Goal: Navigation & Orientation: Find specific page/section

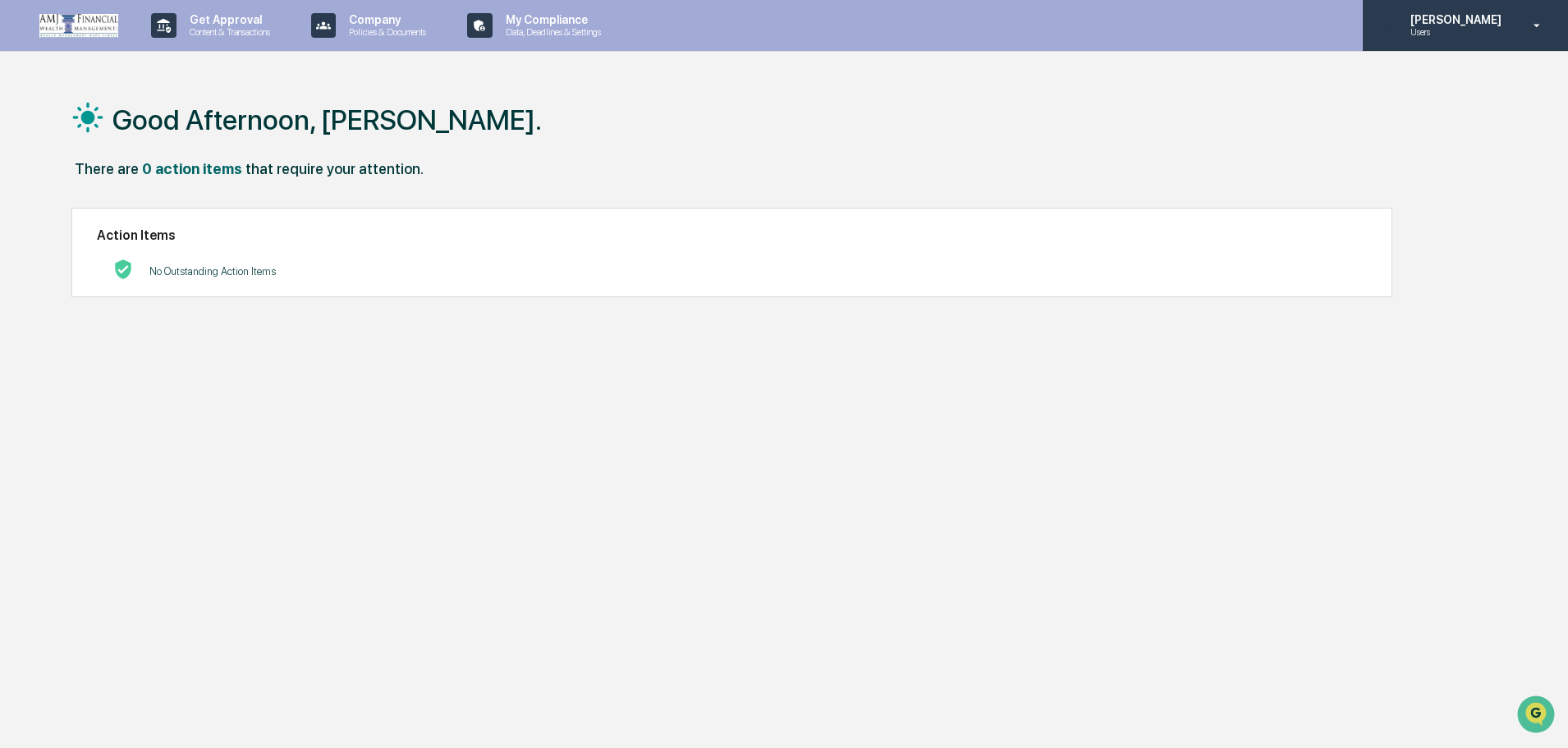
click at [1456, 15] on p "[PERSON_NAME]" at bounding box center [1453, 20] width 112 height 13
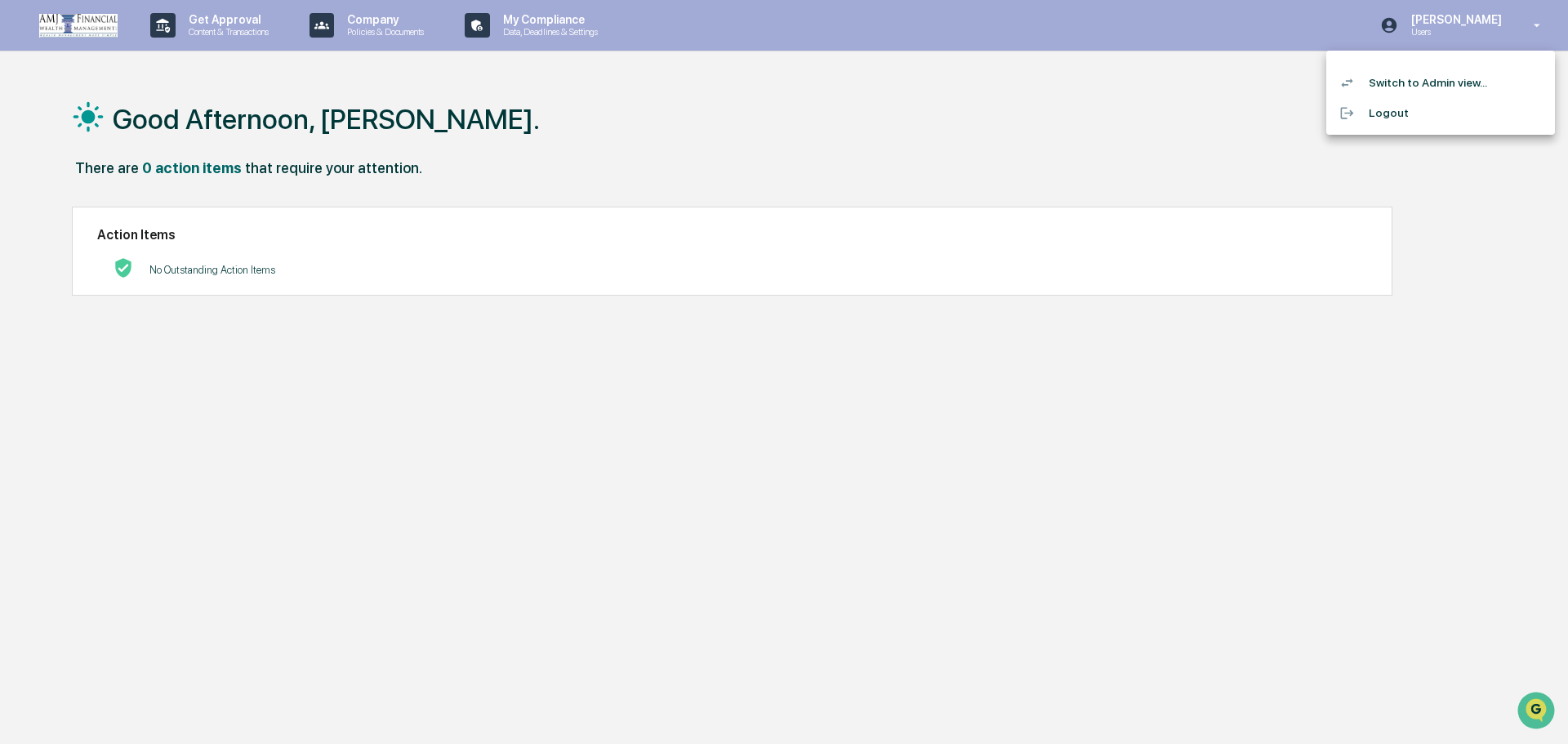
click at [1416, 84] on li "Switch to Admin view..." at bounding box center [1440, 83] width 229 height 30
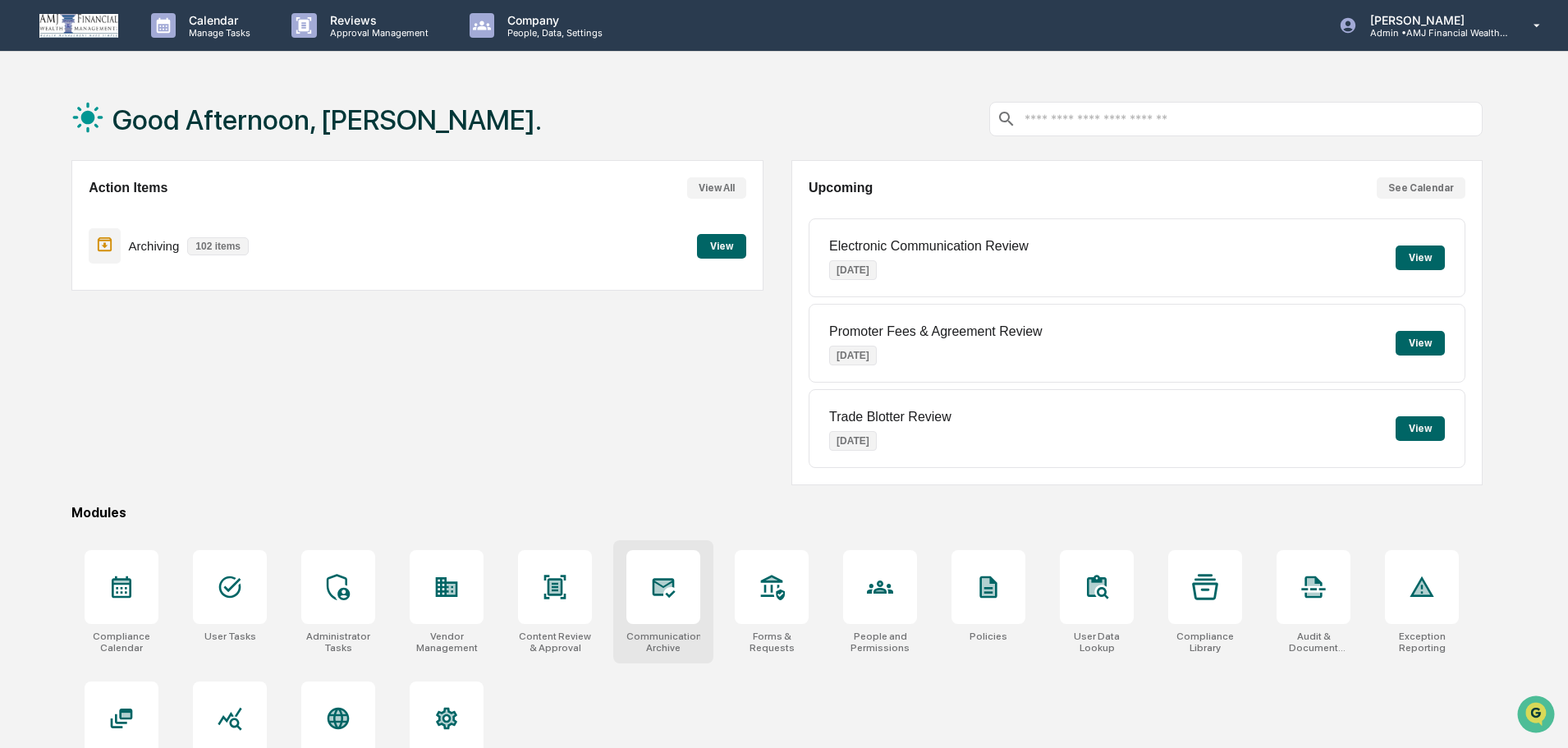
click at [685, 603] on div at bounding box center [663, 586] width 74 height 74
